Goal: Information Seeking & Learning: Check status

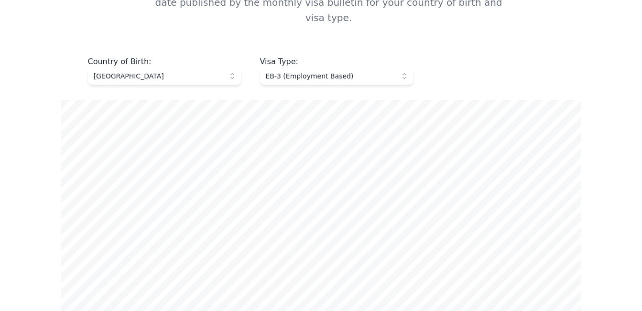
scroll to position [410, 0]
click at [221, 71] on span "[GEOGRAPHIC_DATA]" at bounding box center [158, 76] width 128 height 10
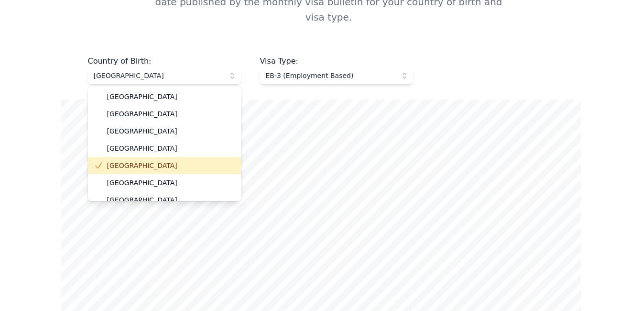
scroll to position [27, 0]
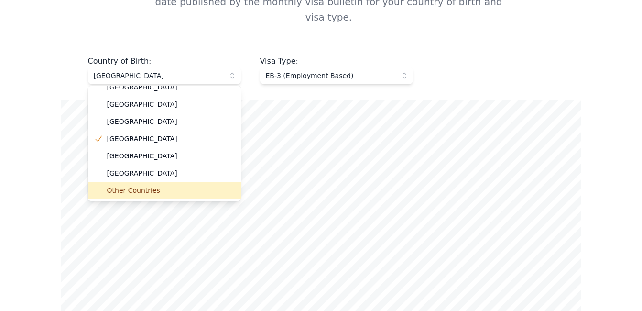
click at [140, 185] on span "Other Countries" at bounding box center [170, 190] width 126 height 10
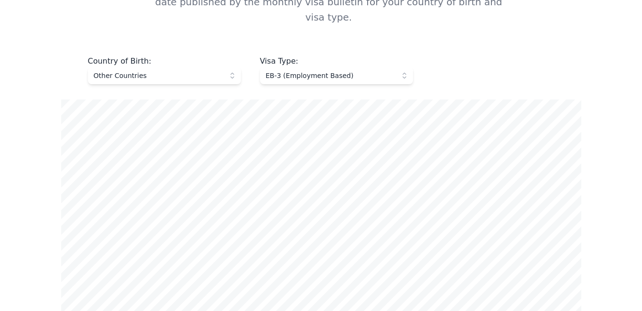
click at [352, 71] on span "EB-3 (Employment Based)" at bounding box center [330, 76] width 128 height 10
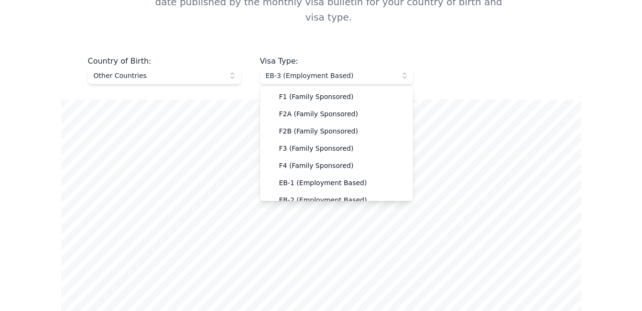
scroll to position [25, 0]
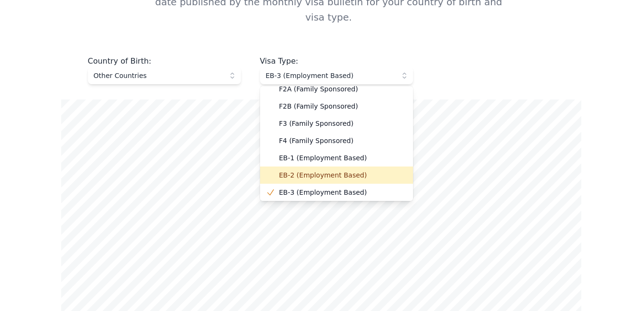
click at [321, 170] on span "EB-2 (Employment Based)" at bounding box center [342, 175] width 126 height 10
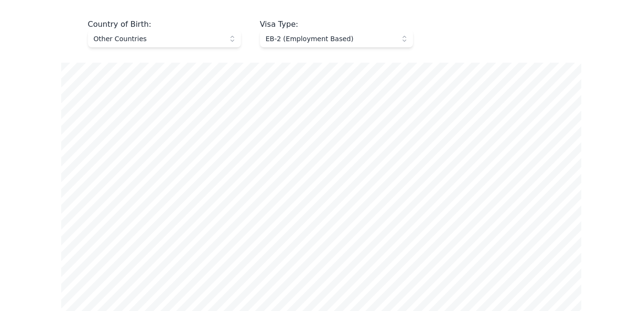
scroll to position [448, 0]
click at [374, 33] on span "EB-2 (Employment Based)" at bounding box center [330, 38] width 128 height 10
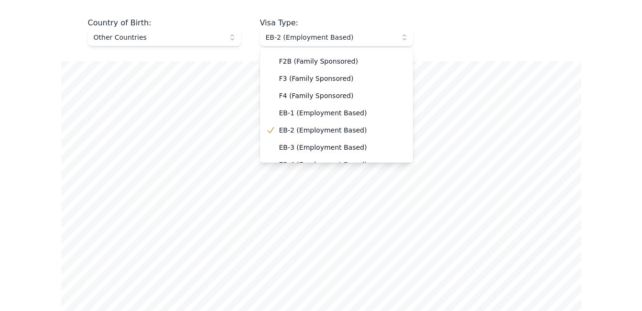
scroll to position [53, 0]
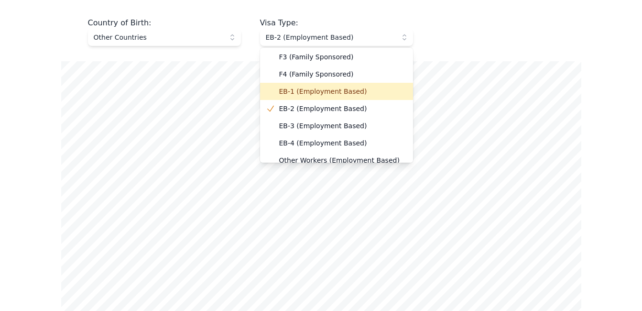
click at [319, 87] on span "EB-1 (Employment Based)" at bounding box center [342, 92] width 126 height 10
